Goal: Transaction & Acquisition: Book appointment/travel/reservation

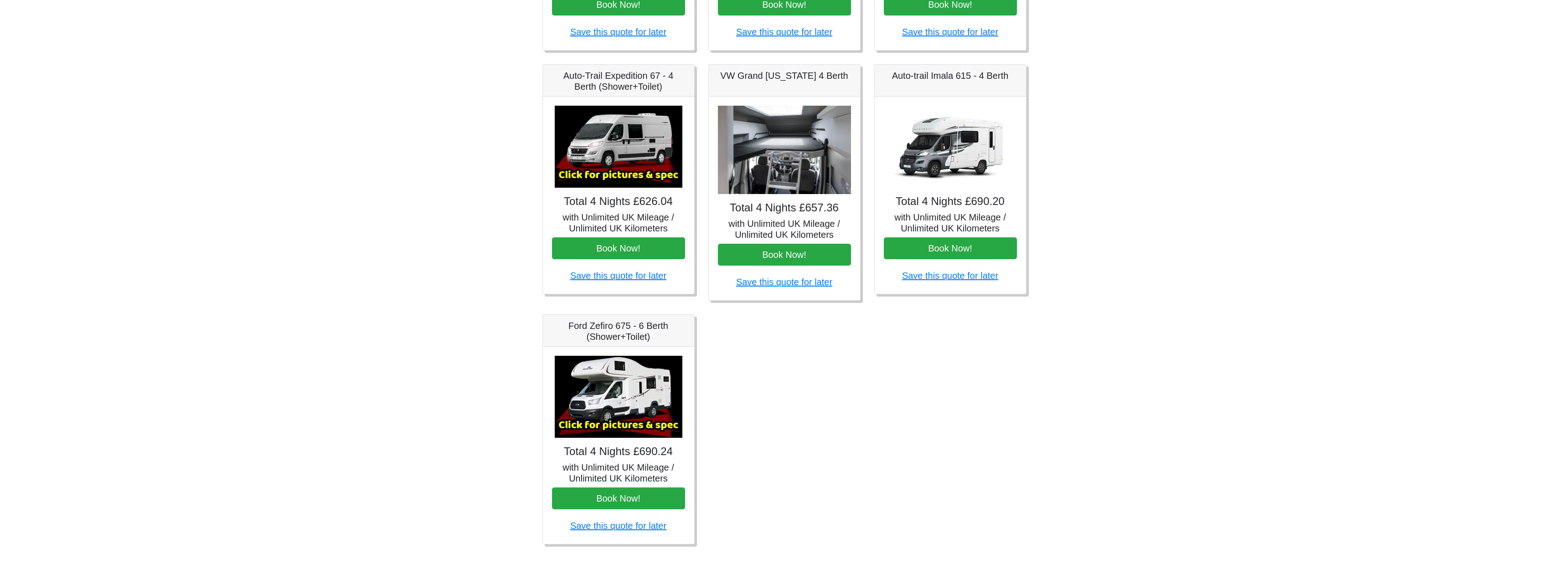
scroll to position [330, 0]
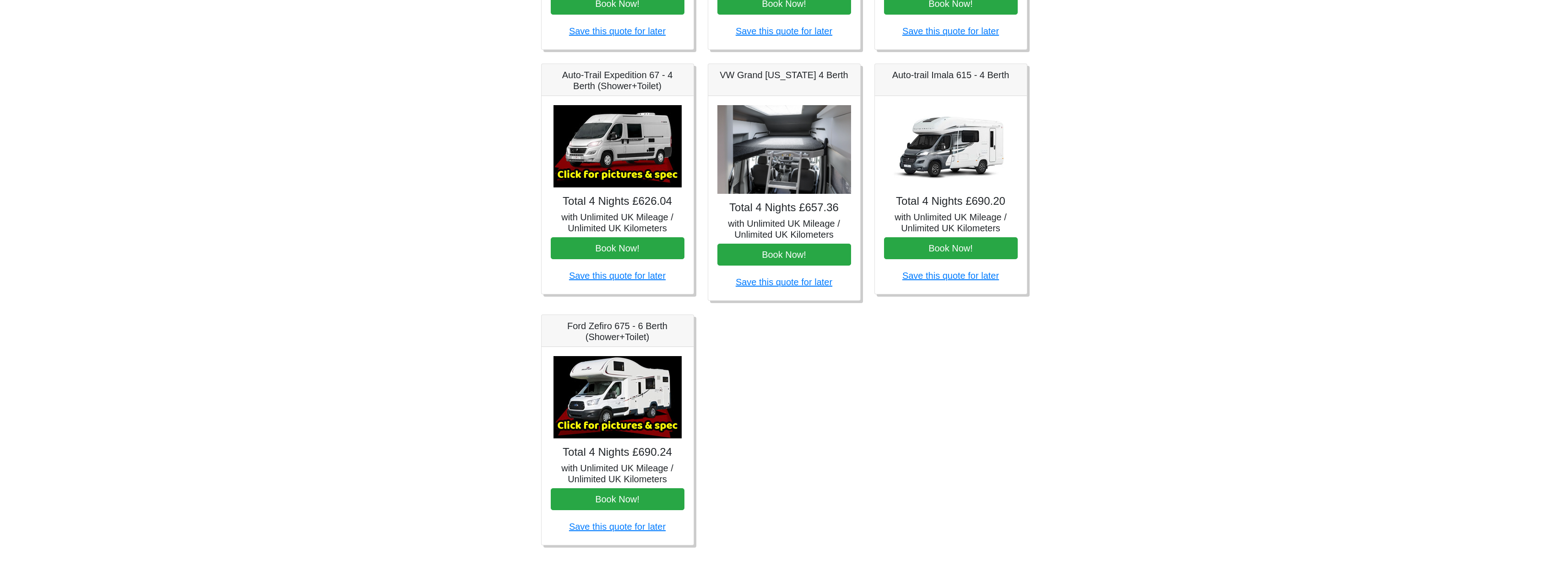
click at [947, 159] on img at bounding box center [951, 145] width 128 height 82
click at [959, 195] on h4 "Total 4 Nights £690.20" at bounding box center [951, 202] width 133 height 13
click at [947, 280] on link "Save this quote for later" at bounding box center [950, 275] width 97 height 10
click at [804, 174] on img at bounding box center [784, 150] width 133 height 89
click at [628, 154] on img at bounding box center [617, 145] width 128 height 82
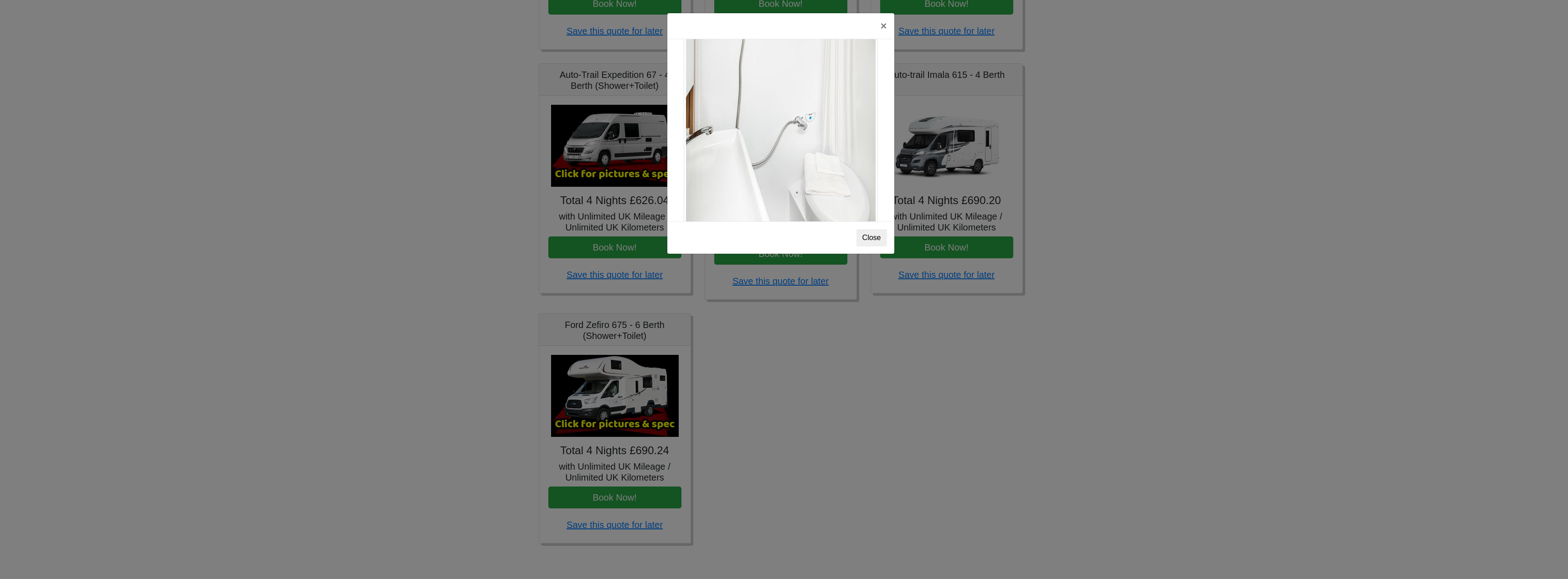
scroll to position [1234, 0]
click at [980, 453] on div "× Auto-trail Tribute 669 Spec TECHNICAL DATA Engine: Fiat Ducato 115bhp, 2 litr…" at bounding box center [784, 289] width 1568 height 579
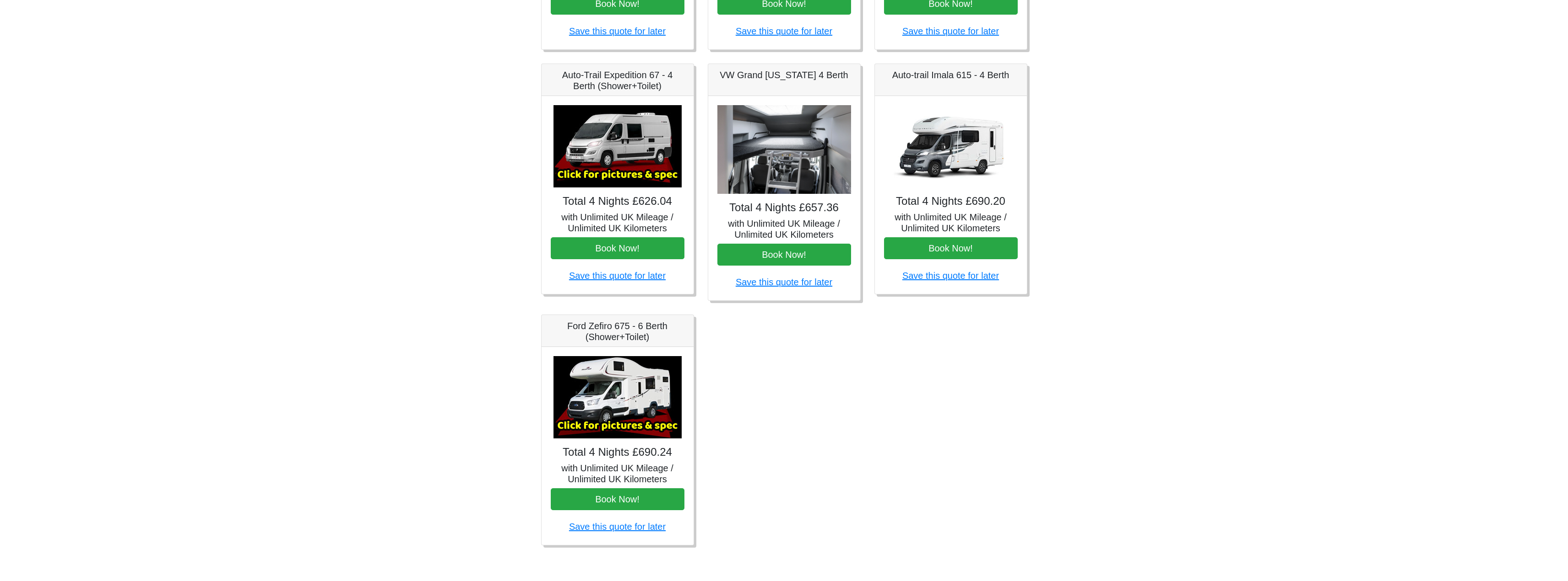
click at [636, 400] on img at bounding box center [617, 397] width 128 height 82
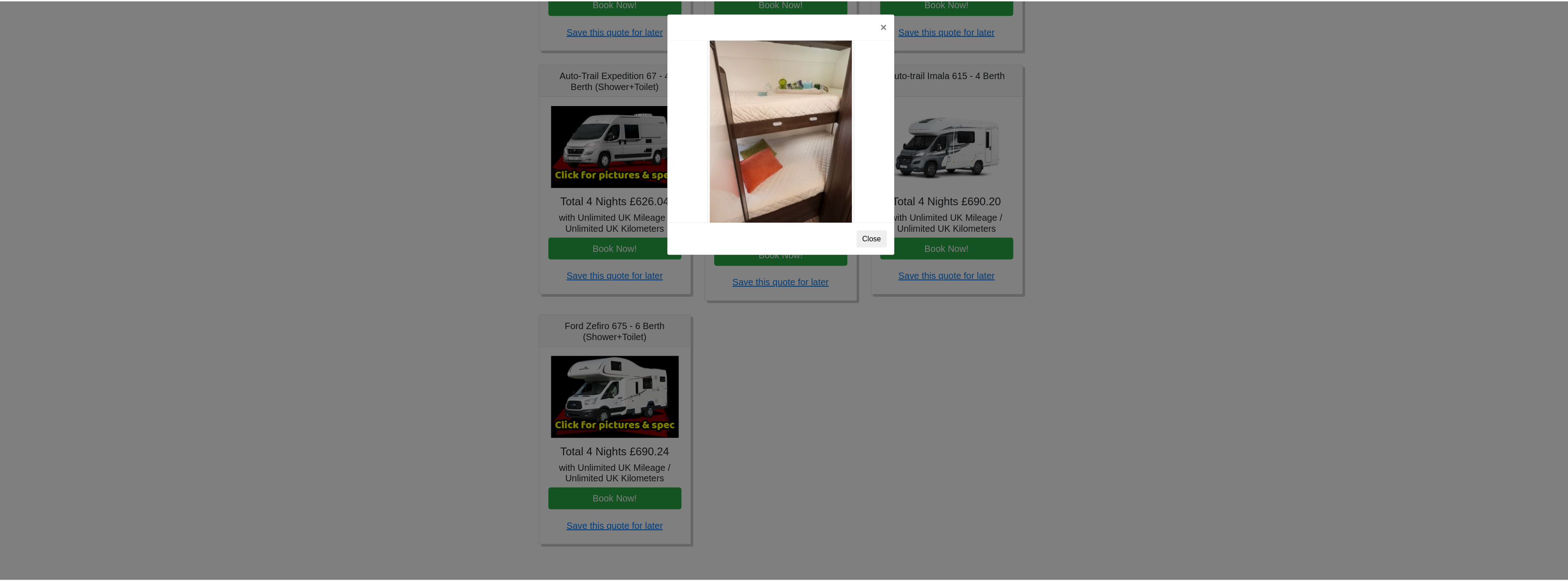
scroll to position [1247, 0]
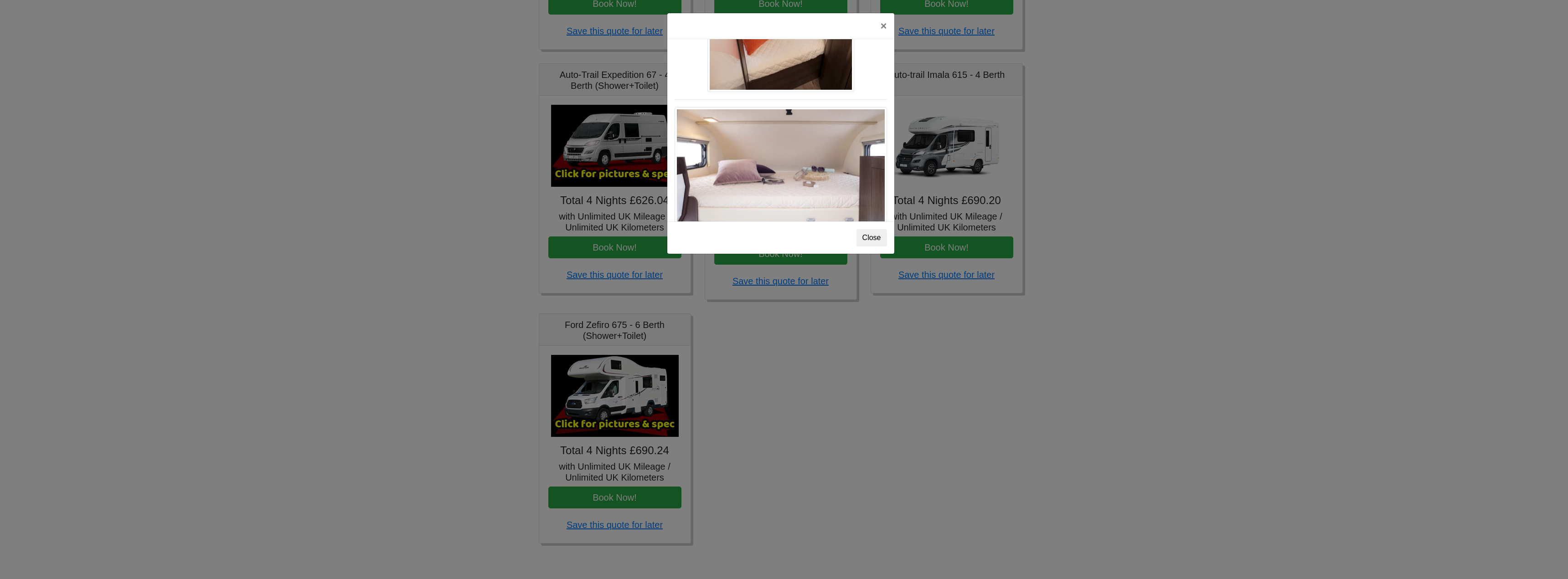
click at [1131, 418] on div "× Ford Zefiro 675 Spec TECHNICAL DATA Engine: 2300cc, JTD, 130bhp. Diesel Trans…" at bounding box center [784, 289] width 1568 height 579
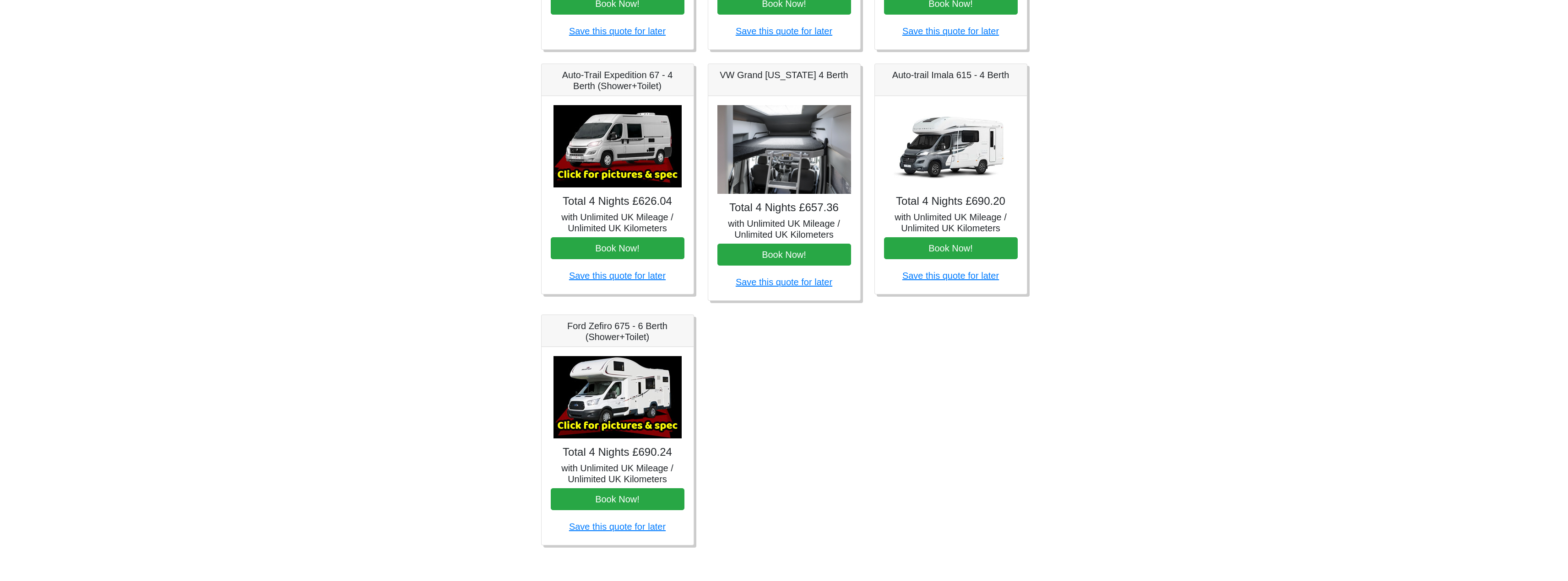
click at [553, 392] on link at bounding box center [617, 397] width 128 height 8
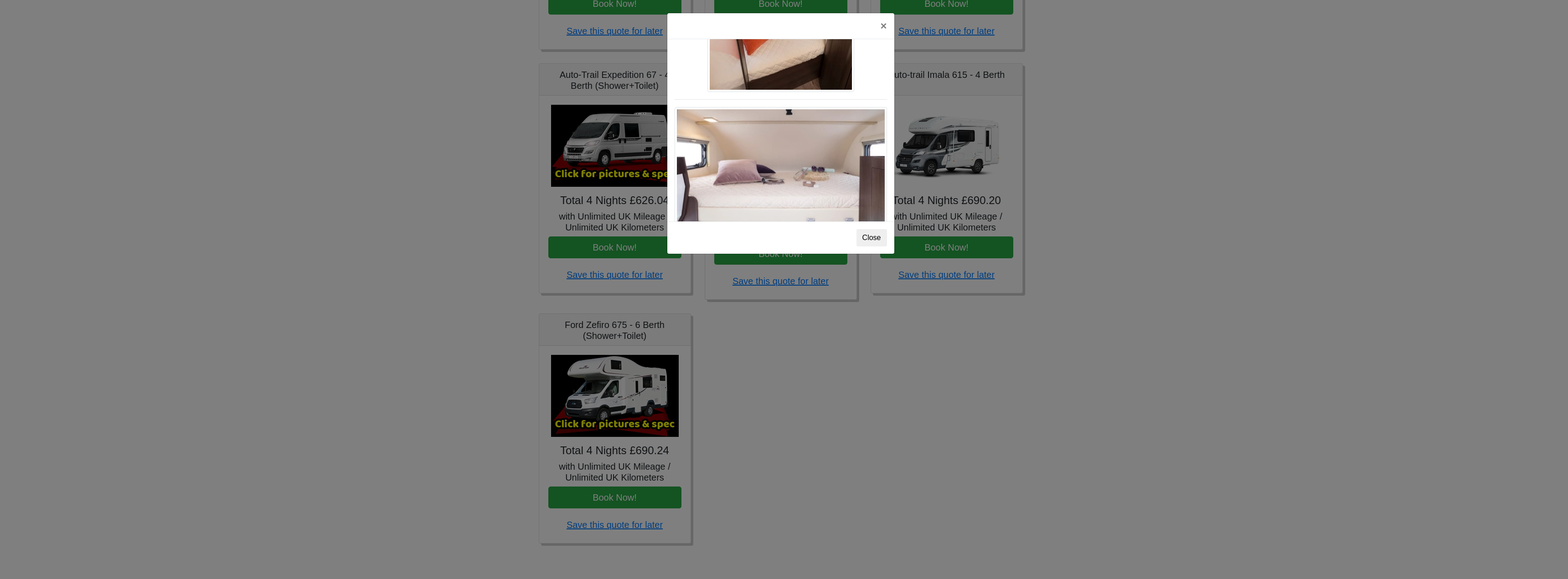
click at [1561, 556] on div "× Ford Zefiro 675 Spec TECHNICAL DATA Engine: 2300cc, JTD, 130bhp. Diesel Trans…" at bounding box center [784, 289] width 1568 height 579
